Goal: Information Seeking & Learning: Check status

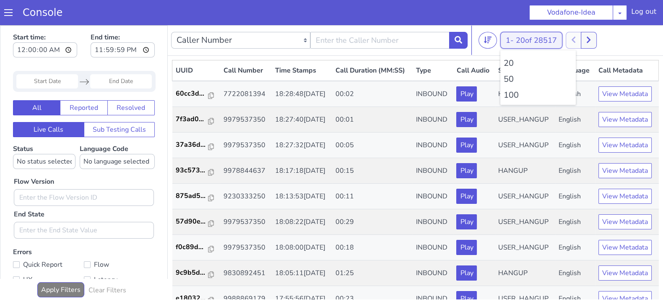
click at [514, 40] on button "1 - 20 of 28517" at bounding box center [532, 40] width 62 height 17
click at [512, 98] on li "100" at bounding box center [538, 95] width 69 height 13
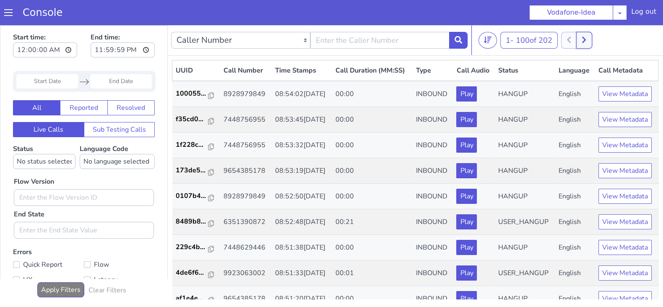
click at [591, 39] on button at bounding box center [584, 40] width 16 height 17
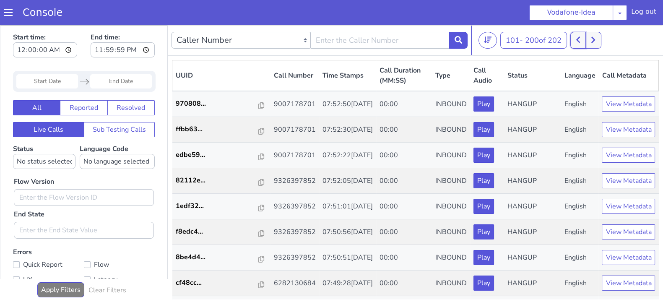
click at [576, 39] on button at bounding box center [579, 40] width 16 height 17
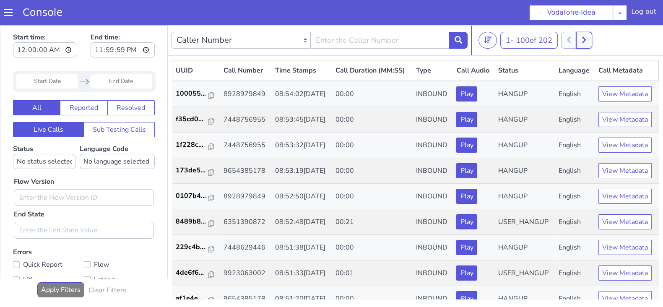
click at [583, 42] on button at bounding box center [584, 40] width 16 height 17
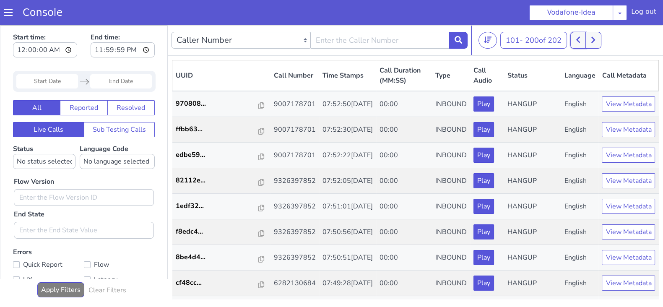
click at [580, 39] on icon at bounding box center [578, 40] width 5 height 8
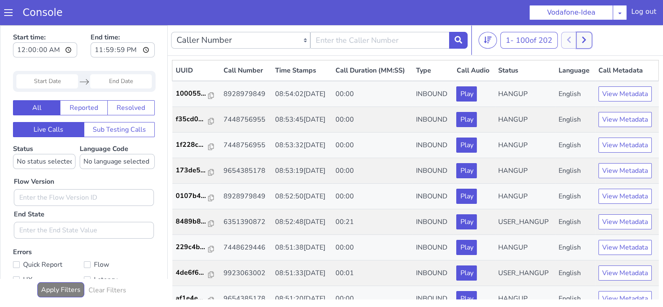
click at [592, 37] on button at bounding box center [584, 40] width 16 height 17
click at [579, 39] on icon at bounding box center [578, 40] width 4 height 6
click at [584, 39] on icon at bounding box center [584, 40] width 5 height 8
click at [583, 39] on button at bounding box center [579, 40] width 16 height 17
click at [588, 44] on button at bounding box center [584, 40] width 16 height 17
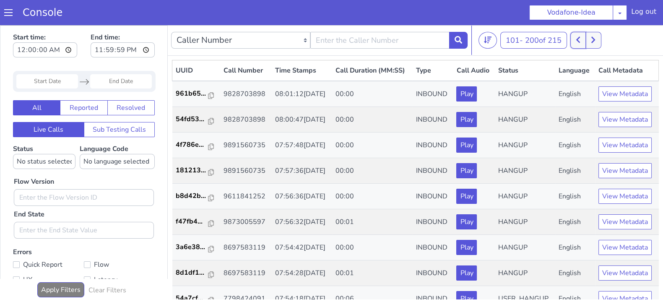
click at [581, 42] on icon at bounding box center [578, 40] width 5 height 8
click at [584, 42] on icon at bounding box center [584, 40] width 5 height 8
click at [566, 41] on button "101 - 200 of 215" at bounding box center [534, 40] width 67 height 17
click at [580, 38] on icon at bounding box center [578, 40] width 4 height 6
click at [587, 38] on icon at bounding box center [584, 40] width 5 height 8
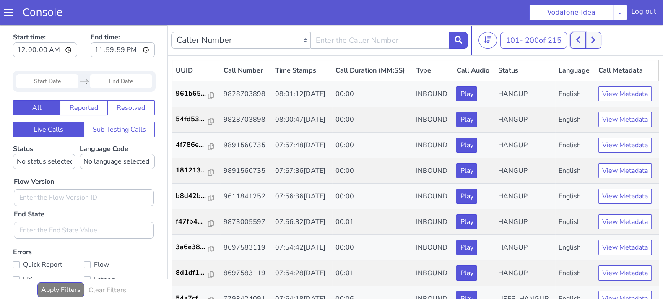
click at [581, 39] on icon at bounding box center [578, 40] width 5 height 8
click at [582, 39] on button at bounding box center [584, 40] width 16 height 17
click at [576, 37] on button at bounding box center [579, 40] width 16 height 17
click at [587, 37] on icon at bounding box center [584, 40] width 5 height 8
click at [579, 37] on icon at bounding box center [578, 40] width 5 height 8
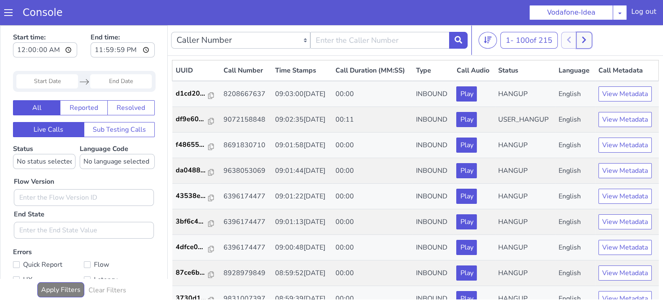
click at [585, 37] on icon at bounding box center [584, 40] width 4 height 6
click at [579, 37] on icon at bounding box center [578, 40] width 5 height 8
click at [587, 36] on icon at bounding box center [584, 40] width 5 height 8
click at [577, 36] on button at bounding box center [579, 40] width 16 height 17
click at [591, 37] on button at bounding box center [584, 40] width 16 height 17
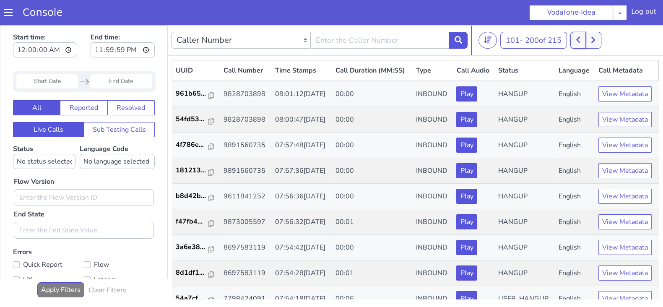
click at [578, 41] on icon at bounding box center [578, 40] width 5 height 8
click at [589, 39] on button at bounding box center [584, 40] width 16 height 17
click at [580, 40] on icon at bounding box center [578, 40] width 4 height 6
click at [590, 40] on button at bounding box center [584, 40] width 16 height 17
click at [579, 41] on icon at bounding box center [578, 40] width 5 height 8
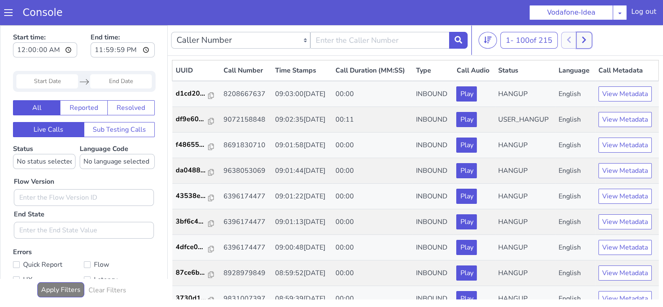
click at [587, 42] on icon at bounding box center [584, 40] width 5 height 8
click at [577, 44] on button at bounding box center [579, 40] width 16 height 17
click at [585, 42] on icon at bounding box center [584, 40] width 4 height 6
click at [593, 44] on button at bounding box center [594, 40] width 16 height 17
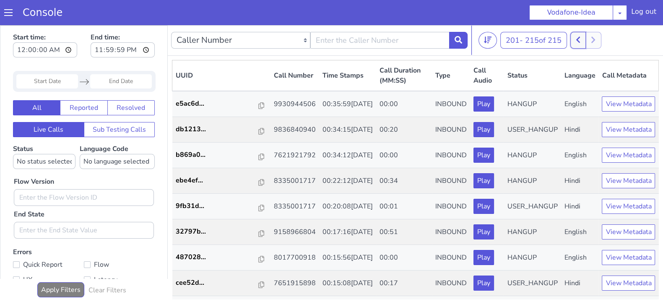
click at [584, 42] on button at bounding box center [579, 40] width 16 height 17
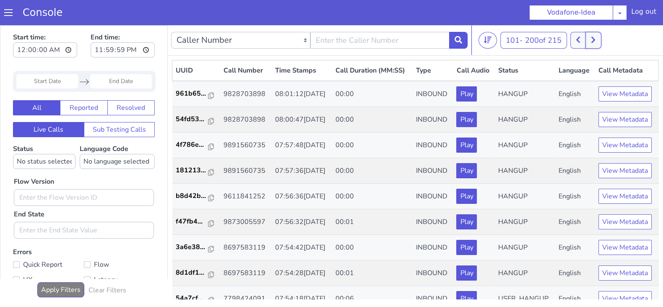
click at [591, 39] on button at bounding box center [594, 40] width 16 height 17
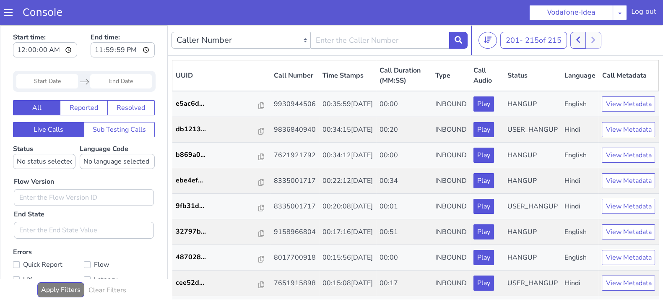
click at [571, 40] on div "201 - 215 of 215 20 50 100" at bounding box center [569, 40] width 181 height 17
click at [578, 39] on icon at bounding box center [578, 40] width 5 height 8
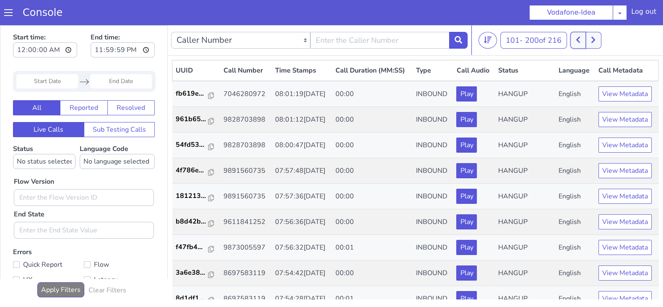
click at [578, 37] on icon at bounding box center [578, 40] width 5 height 8
click at [587, 41] on icon at bounding box center [584, 40] width 5 height 8
click at [579, 39] on icon at bounding box center [578, 40] width 5 height 8
click at [592, 39] on button at bounding box center [584, 40] width 16 height 17
click at [580, 42] on icon at bounding box center [578, 40] width 4 height 6
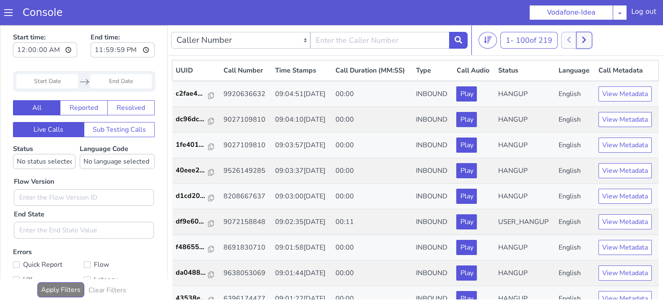
click at [592, 39] on button at bounding box center [584, 40] width 16 height 17
click at [584, 40] on button at bounding box center [579, 40] width 16 height 17
click at [590, 39] on button at bounding box center [584, 40] width 16 height 17
click at [585, 39] on button at bounding box center [579, 40] width 16 height 17
click at [590, 39] on button at bounding box center [584, 40] width 16 height 17
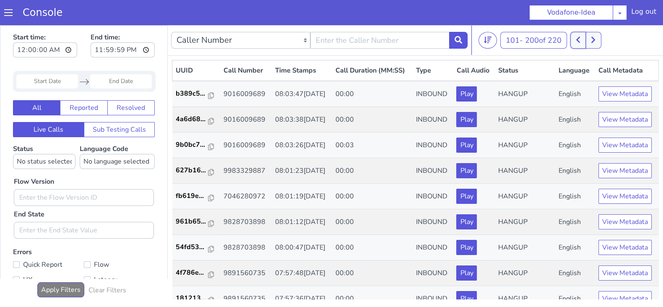
click at [576, 38] on button at bounding box center [579, 40] width 16 height 17
click at [584, 36] on icon at bounding box center [584, 40] width 5 height 8
click at [578, 36] on button at bounding box center [579, 40] width 16 height 17
click at [590, 38] on button at bounding box center [584, 40] width 16 height 17
click at [579, 41] on icon at bounding box center [578, 40] width 5 height 8
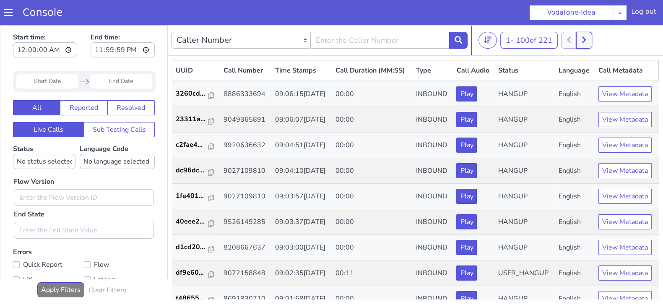
click at [592, 42] on button at bounding box center [584, 40] width 16 height 17
click at [581, 39] on icon at bounding box center [578, 40] width 5 height 8
click at [585, 40] on icon at bounding box center [584, 40] width 5 height 8
click at [583, 39] on button at bounding box center [579, 40] width 16 height 17
click at [583, 39] on button at bounding box center [584, 40] width 16 height 17
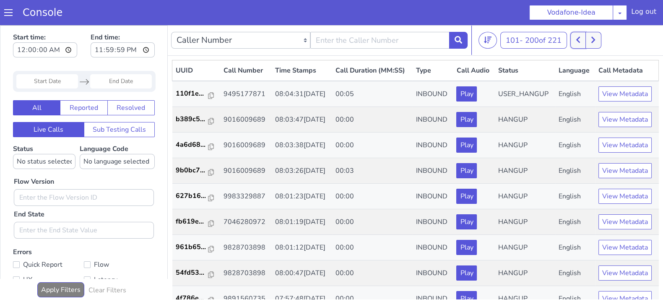
click at [583, 39] on button at bounding box center [579, 40] width 16 height 17
click at [592, 41] on button at bounding box center [584, 40] width 16 height 17
click at [580, 40] on icon at bounding box center [578, 40] width 5 height 8
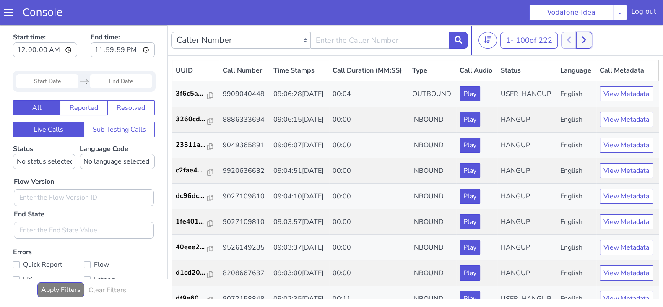
click at [587, 36] on icon at bounding box center [584, 40] width 5 height 8
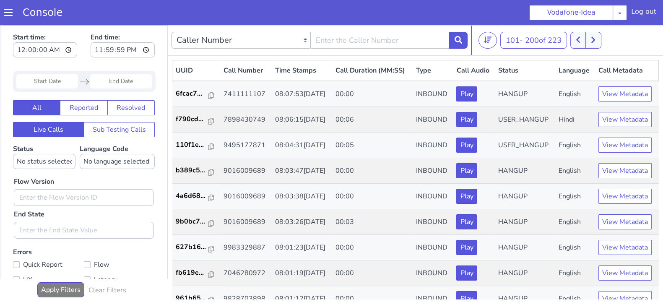
click at [569, 39] on div "101 - 200 of 223 20 50 100" at bounding box center [569, 40] width 181 height 17
click at [579, 39] on icon at bounding box center [578, 40] width 4 height 6
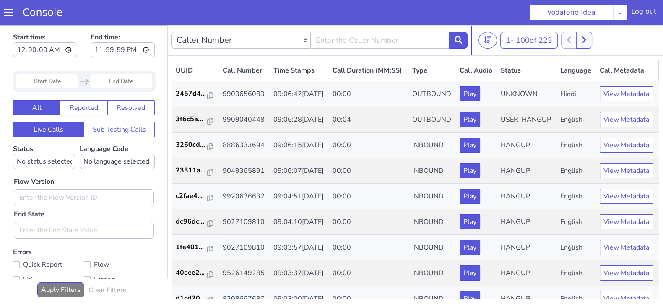
click at [598, 40] on div "1 - 100 of 223 20 50 100" at bounding box center [569, 40] width 181 height 17
click at [587, 44] on button at bounding box center [584, 40] width 16 height 17
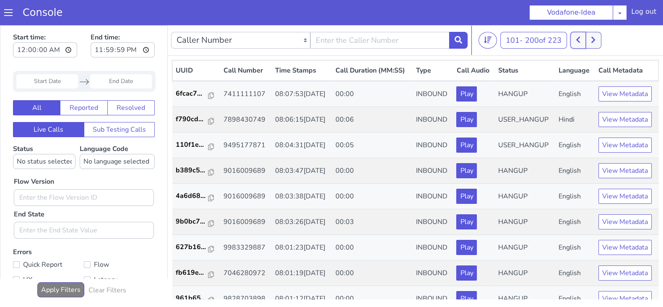
click at [580, 43] on icon at bounding box center [578, 40] width 5 height 8
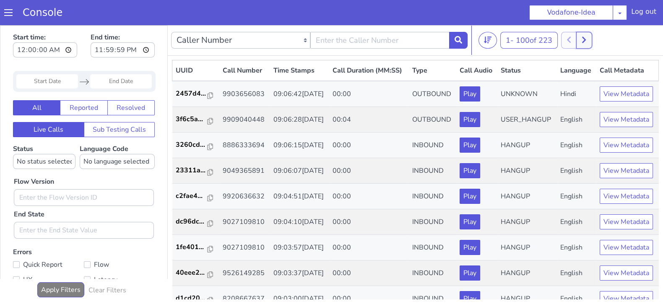
click at [584, 42] on button at bounding box center [584, 40] width 16 height 17
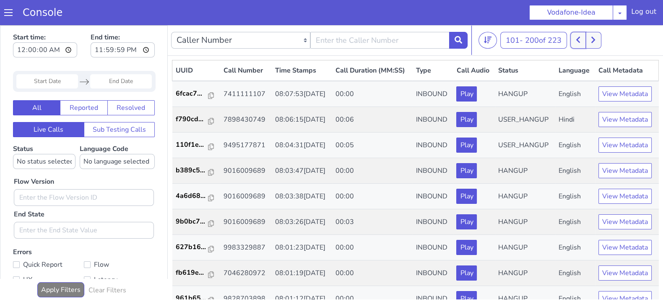
click at [579, 41] on icon at bounding box center [578, 40] width 5 height 8
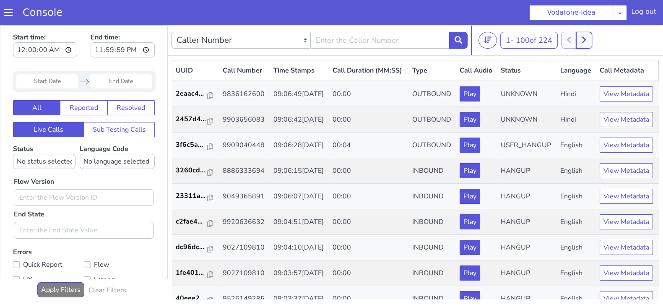
click at [591, 38] on button at bounding box center [584, 40] width 16 height 17
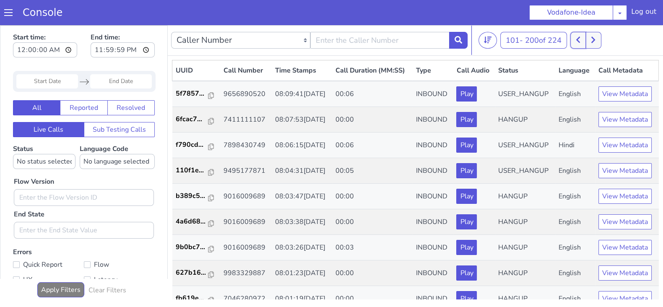
click at [576, 34] on button at bounding box center [579, 40] width 16 height 17
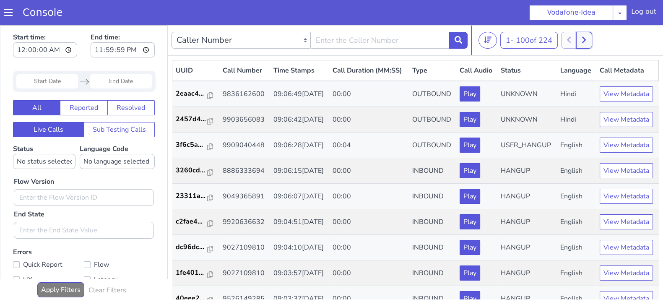
click at [591, 43] on button at bounding box center [584, 40] width 16 height 17
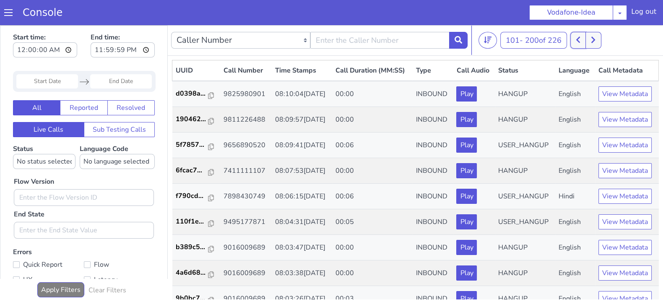
click at [586, 43] on button at bounding box center [579, 40] width 16 height 17
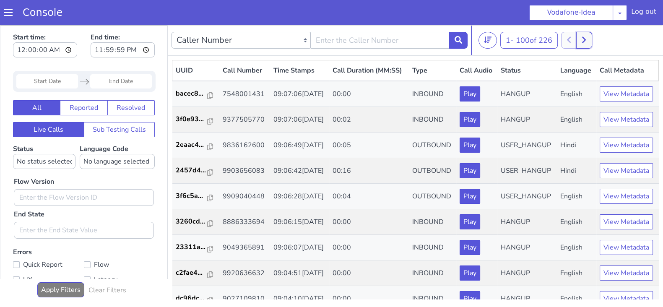
click at [586, 40] on icon at bounding box center [584, 40] width 4 height 6
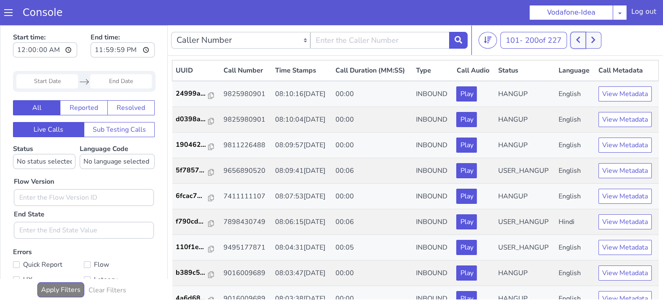
click at [585, 40] on button at bounding box center [579, 40] width 16 height 17
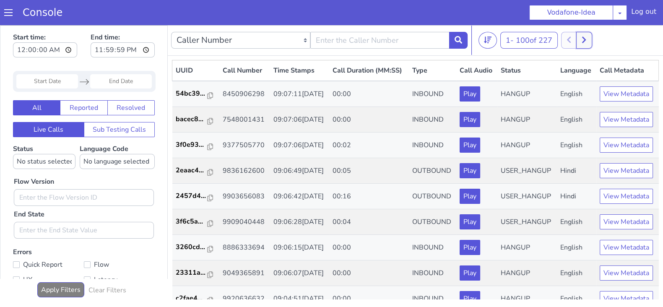
click at [592, 40] on button at bounding box center [584, 40] width 16 height 17
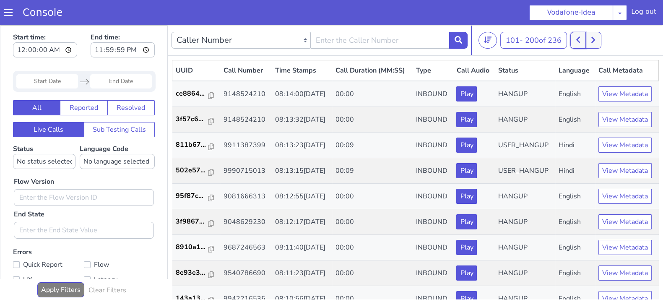
click at [584, 39] on button at bounding box center [579, 40] width 16 height 17
click at [591, 38] on icon at bounding box center [589, 40] width 4 height 6
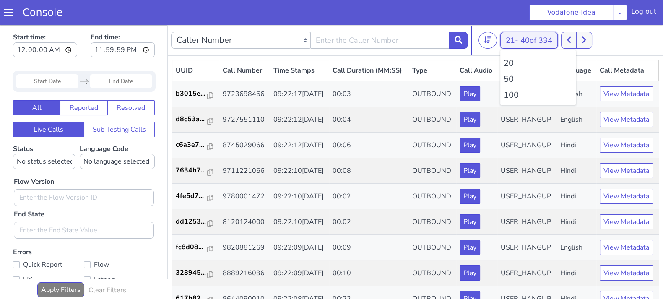
click at [512, 37] on button "21 - 40 of 334" at bounding box center [529, 40] width 57 height 17
click at [508, 95] on li "100" at bounding box center [538, 95] width 69 height 13
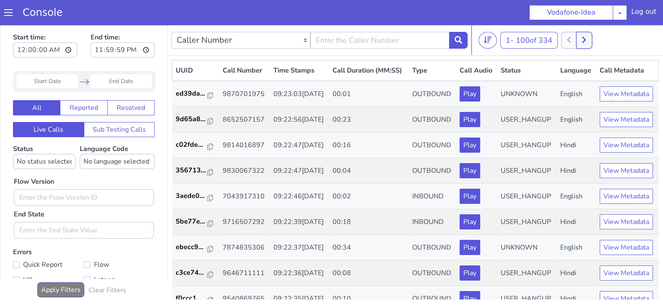
click at [590, 43] on button at bounding box center [584, 40] width 16 height 17
click at [585, 38] on button at bounding box center [579, 40] width 16 height 17
click at [588, 37] on icon at bounding box center [589, 40] width 5 height 8
click at [595, 44] on button at bounding box center [598, 40] width 16 height 17
click at [611, 39] on div "201 - 300 of 1046 20 50 100" at bounding box center [569, 40] width 181 height 17
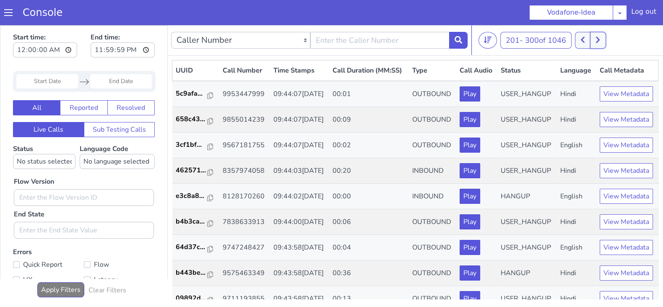
drag, startPoint x: 600, startPoint y: 39, endPoint x: 592, endPoint y: 25, distance: 15.4
click at [600, 38] on icon at bounding box center [598, 40] width 5 height 8
click at [599, 38] on icon at bounding box center [598, 40] width 5 height 8
click at [598, 43] on icon at bounding box center [598, 40] width 5 height 8
click at [581, 41] on button at bounding box center [583, 40] width 16 height 17
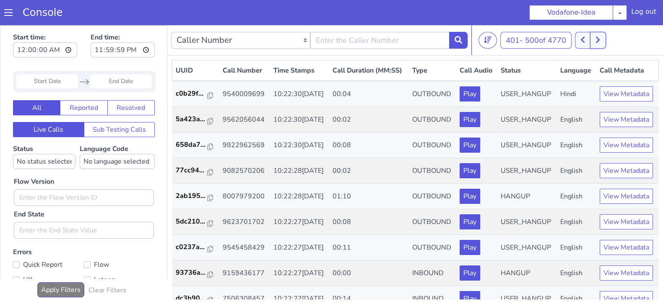
click at [600, 39] on icon at bounding box center [598, 40] width 4 height 6
click at [603, 42] on button at bounding box center [598, 40] width 16 height 17
click at [582, 32] on button at bounding box center [583, 40] width 16 height 17
click at [581, 32] on button at bounding box center [583, 40] width 16 height 17
click at [590, 37] on button at bounding box center [583, 40] width 16 height 17
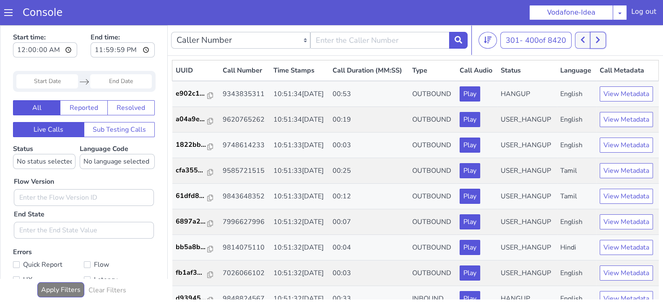
click at [600, 39] on icon at bounding box center [598, 40] width 4 height 6
click at [607, 38] on button at bounding box center [603, 40] width 16 height 17
click at [590, 38] on icon at bounding box center [588, 40] width 4 height 6
click at [605, 42] on icon at bounding box center [602, 40] width 5 height 8
click at [588, 37] on icon at bounding box center [587, 40] width 5 height 8
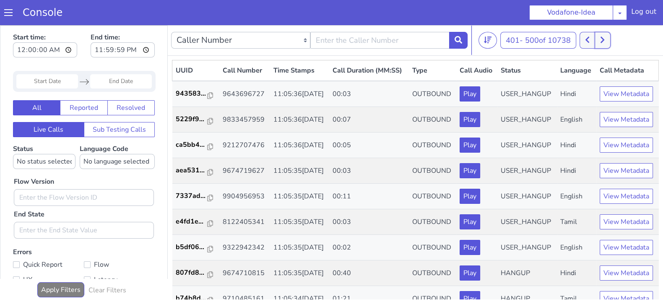
click at [600, 42] on button at bounding box center [603, 40] width 16 height 17
click at [589, 39] on icon at bounding box center [588, 40] width 4 height 6
click at [605, 37] on icon at bounding box center [602, 40] width 5 height 8
click at [590, 45] on button at bounding box center [588, 40] width 16 height 17
click at [600, 39] on button at bounding box center [603, 40] width 16 height 17
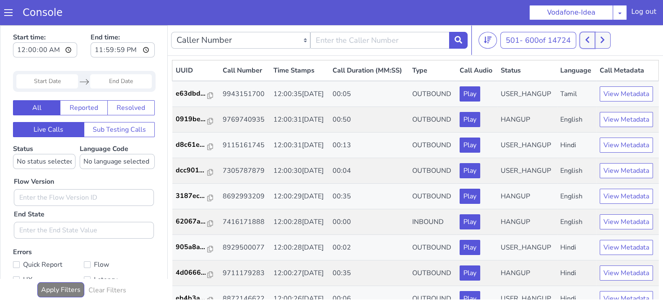
click at [592, 36] on button at bounding box center [588, 40] width 16 height 17
click at [592, 49] on nav "Caller Number Call UUID Custom Parameter 401 - 500 of 15225 20 50 100" at bounding box center [416, 40] width 496 height 31
click at [591, 43] on button at bounding box center [588, 40] width 16 height 17
click at [595, 34] on button at bounding box center [588, 40] width 16 height 17
click at [600, 38] on button at bounding box center [603, 40] width 16 height 17
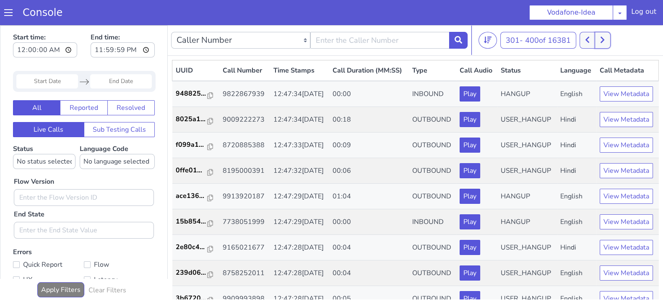
click at [605, 37] on icon at bounding box center [602, 40] width 5 height 8
click at [610, 41] on button at bounding box center [603, 40] width 16 height 17
click at [583, 38] on button at bounding box center [588, 40] width 16 height 17
click at [590, 42] on icon at bounding box center [587, 40] width 5 height 8
click at [604, 39] on icon at bounding box center [602, 40] width 5 height 8
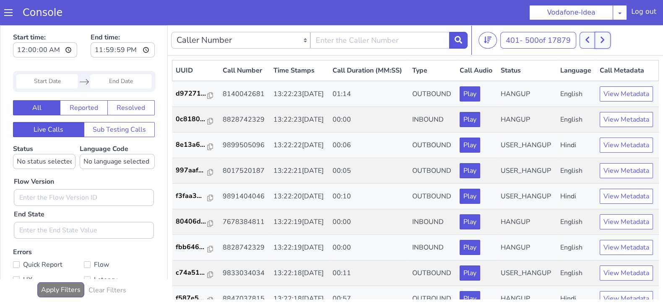
click at [604, 42] on icon at bounding box center [602, 40] width 5 height 8
click at [604, 35] on button at bounding box center [603, 40] width 16 height 17
